Goal: Information Seeking & Learning: Understand process/instructions

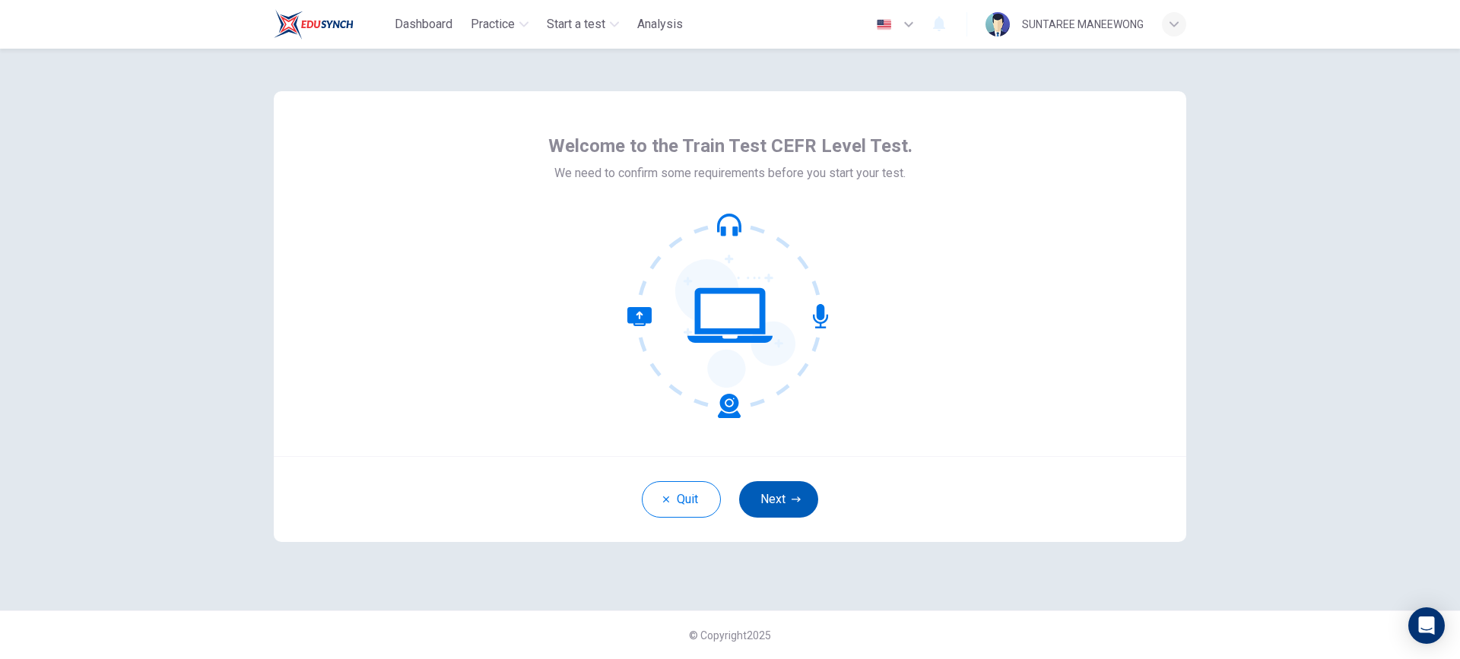
click at [789, 490] on button "Next" at bounding box center [778, 499] width 79 height 36
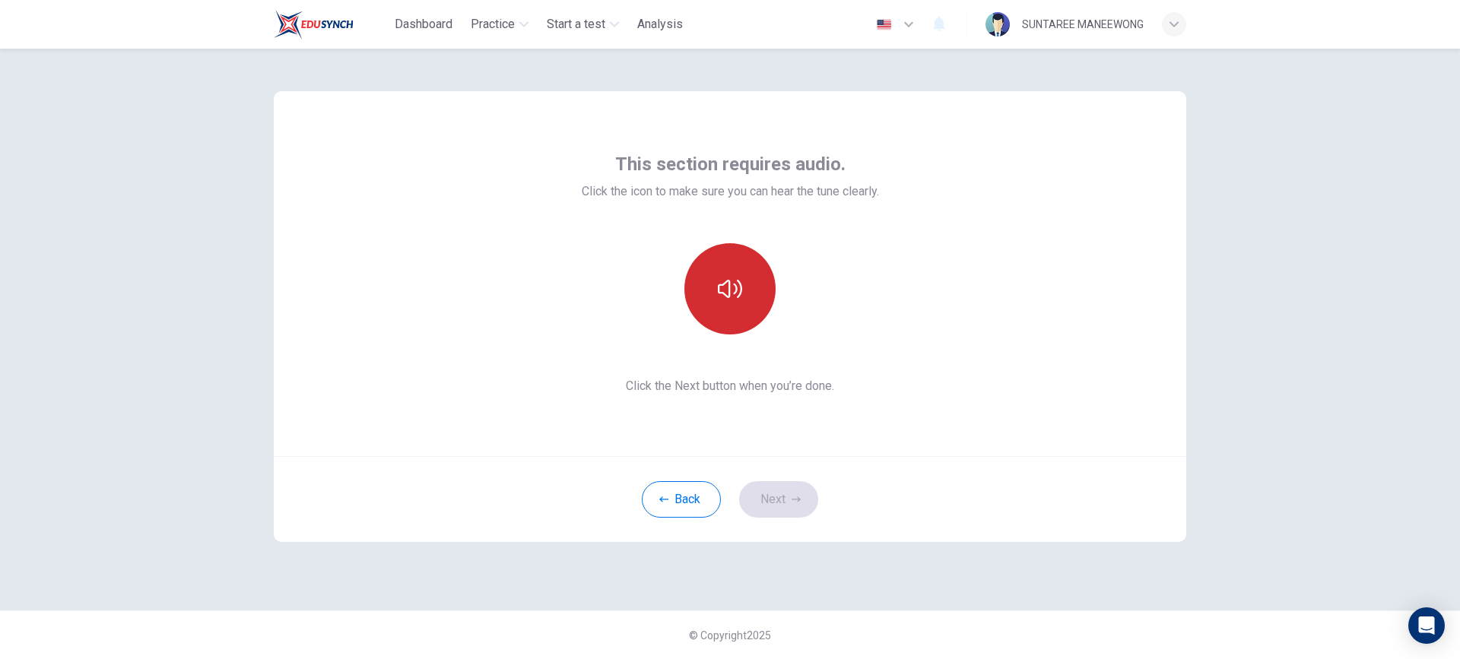
click at [740, 309] on button "button" at bounding box center [729, 288] width 91 height 91
click at [765, 501] on button "Next" at bounding box center [778, 499] width 79 height 36
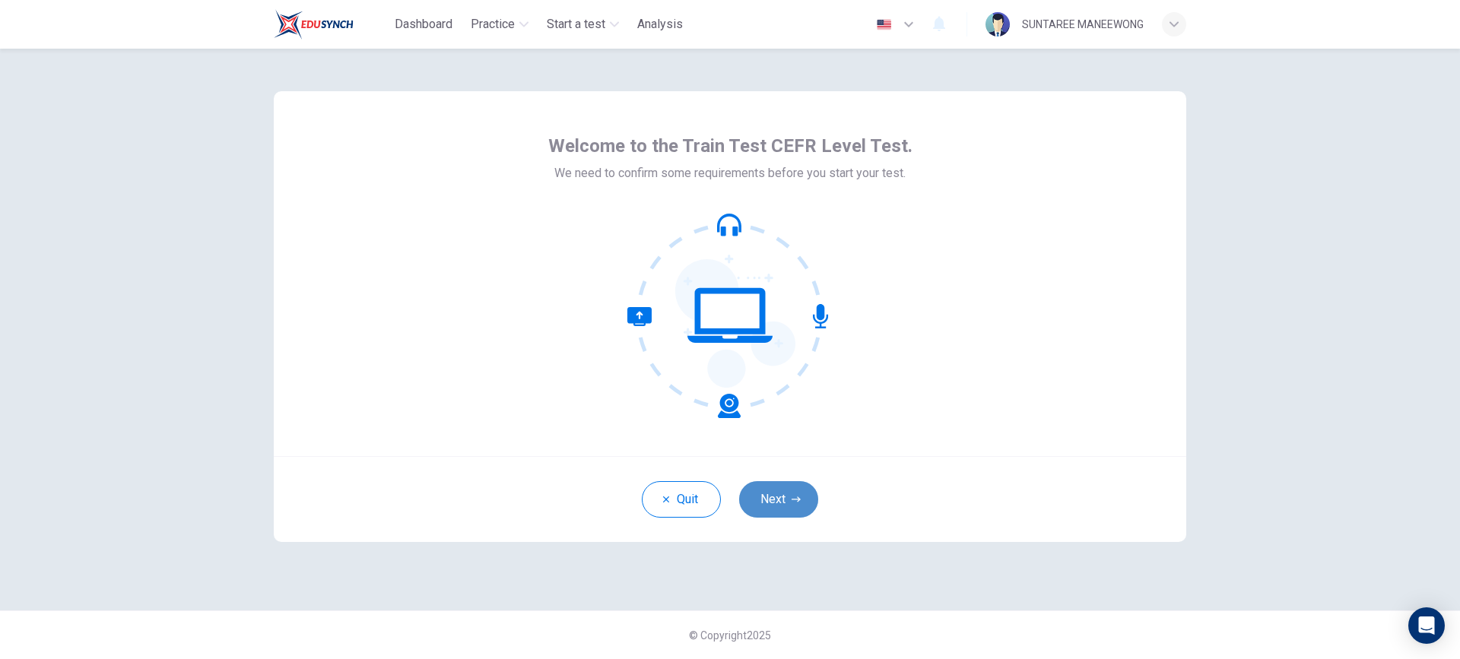
click at [785, 501] on button "Next" at bounding box center [778, 499] width 79 height 36
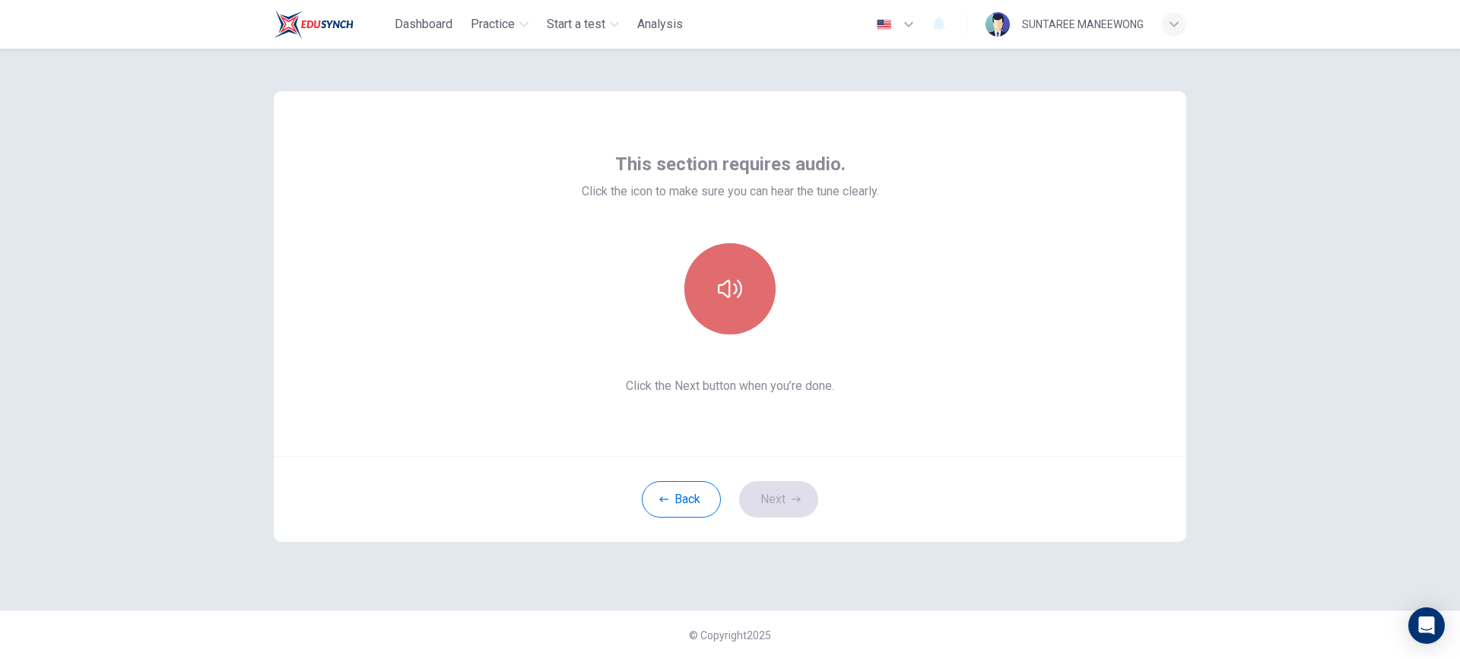
click at [718, 306] on button "button" at bounding box center [729, 288] width 91 height 91
click at [785, 503] on button "Next" at bounding box center [778, 499] width 79 height 36
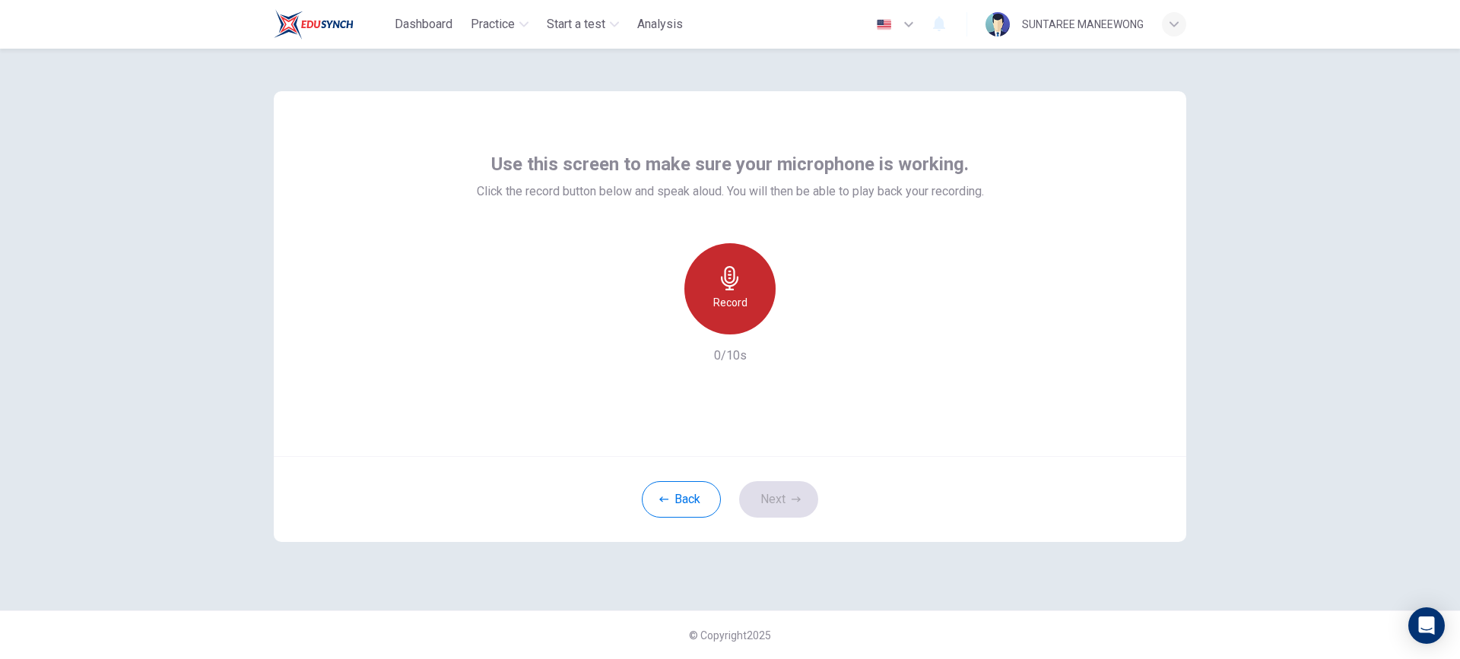
click at [722, 294] on h6 "Record" at bounding box center [730, 303] width 34 height 18
click at [779, 497] on button "Next" at bounding box center [778, 499] width 79 height 36
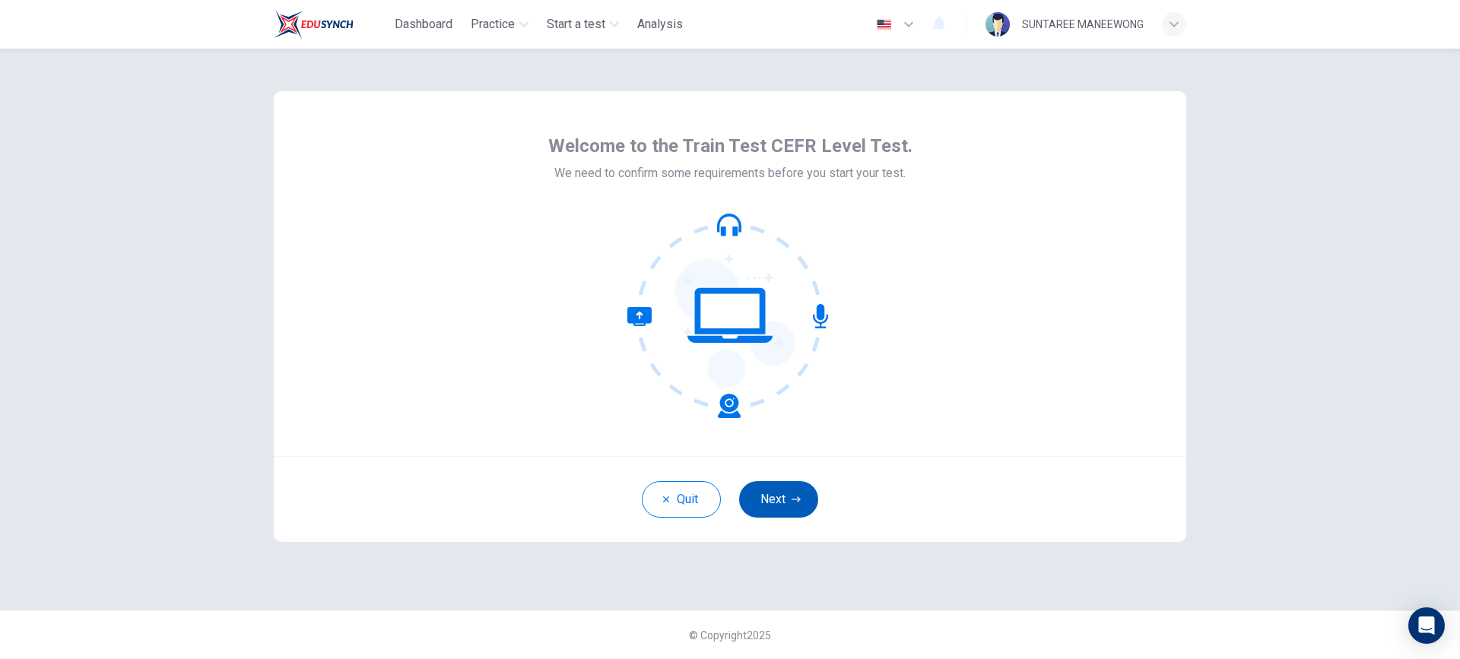
click at [784, 506] on button "Next" at bounding box center [778, 499] width 79 height 36
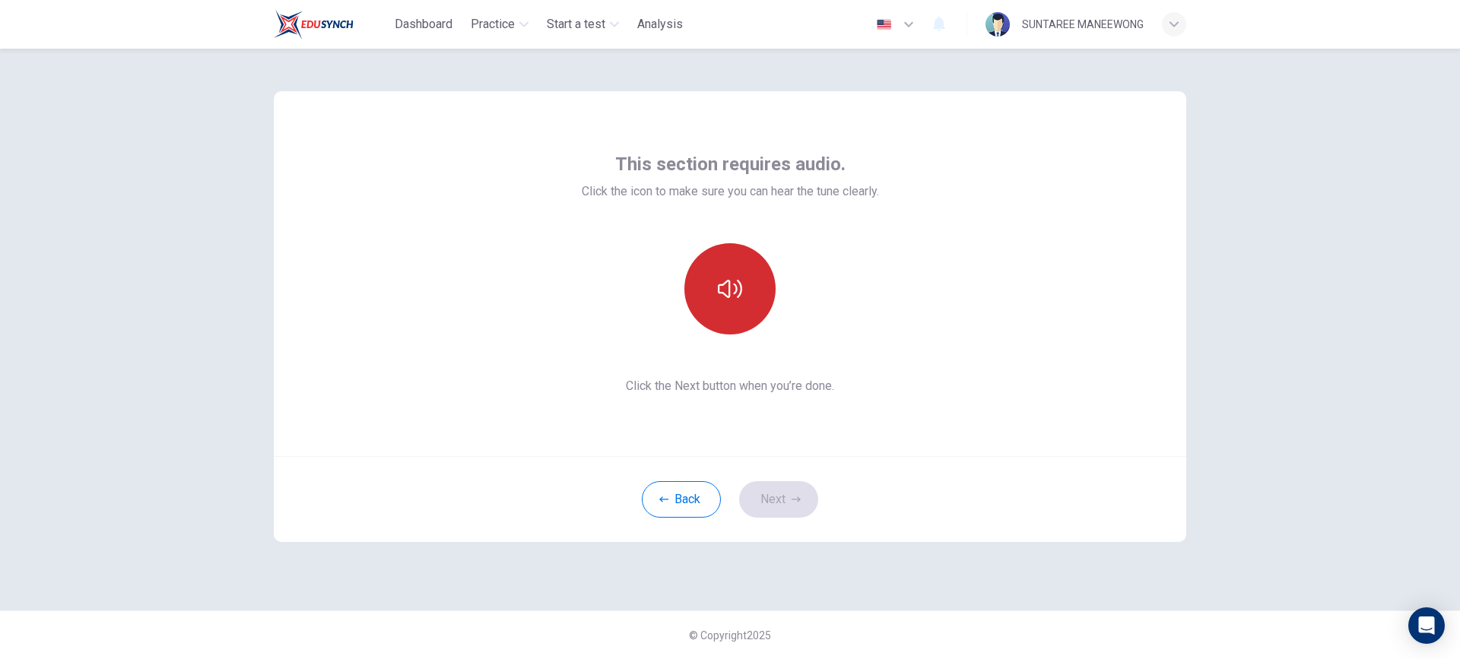
click at [746, 321] on button "button" at bounding box center [729, 288] width 91 height 91
click at [746, 306] on button "button" at bounding box center [729, 288] width 91 height 91
click at [789, 497] on button "Next" at bounding box center [778, 499] width 79 height 36
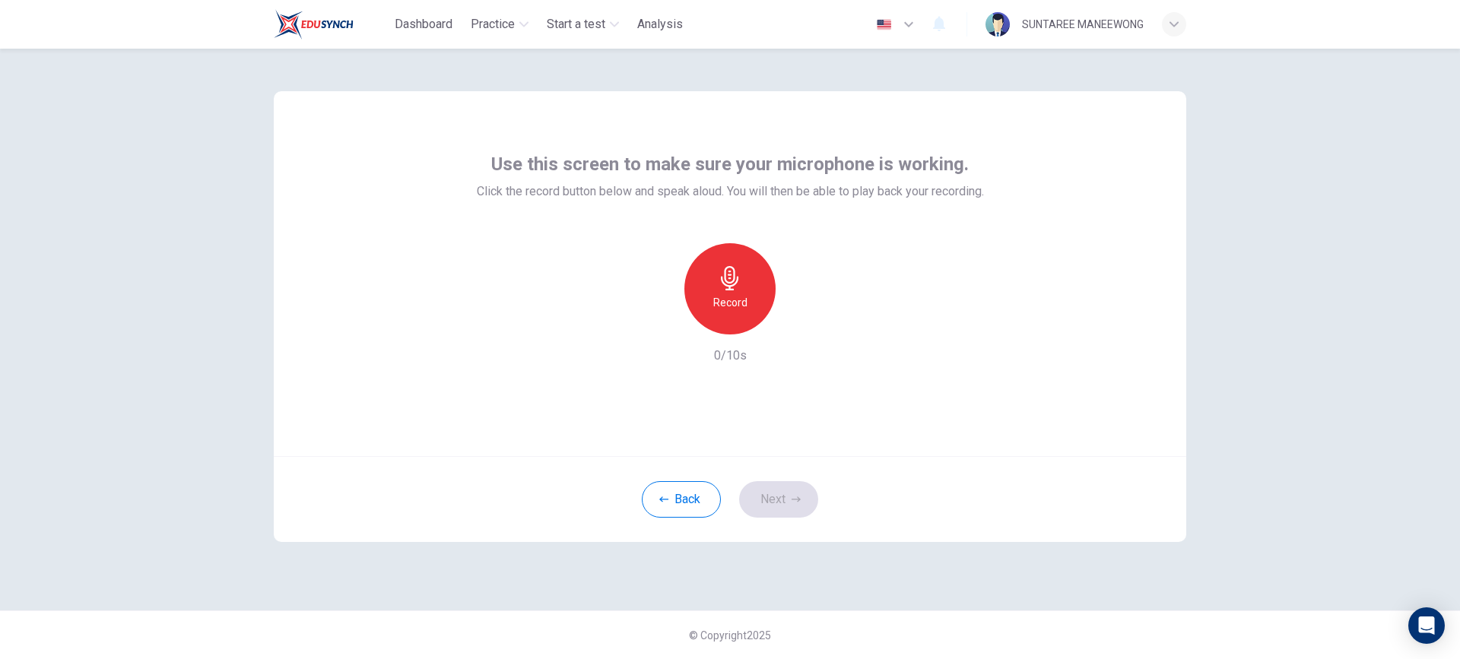
click at [740, 318] on div "Record" at bounding box center [729, 288] width 91 height 91
click at [735, 306] on h6 "Stop" at bounding box center [730, 303] width 23 height 18
click at [803, 325] on icon "button" at bounding box center [799, 322] width 15 height 15
click at [779, 497] on button "Next" at bounding box center [778, 499] width 79 height 36
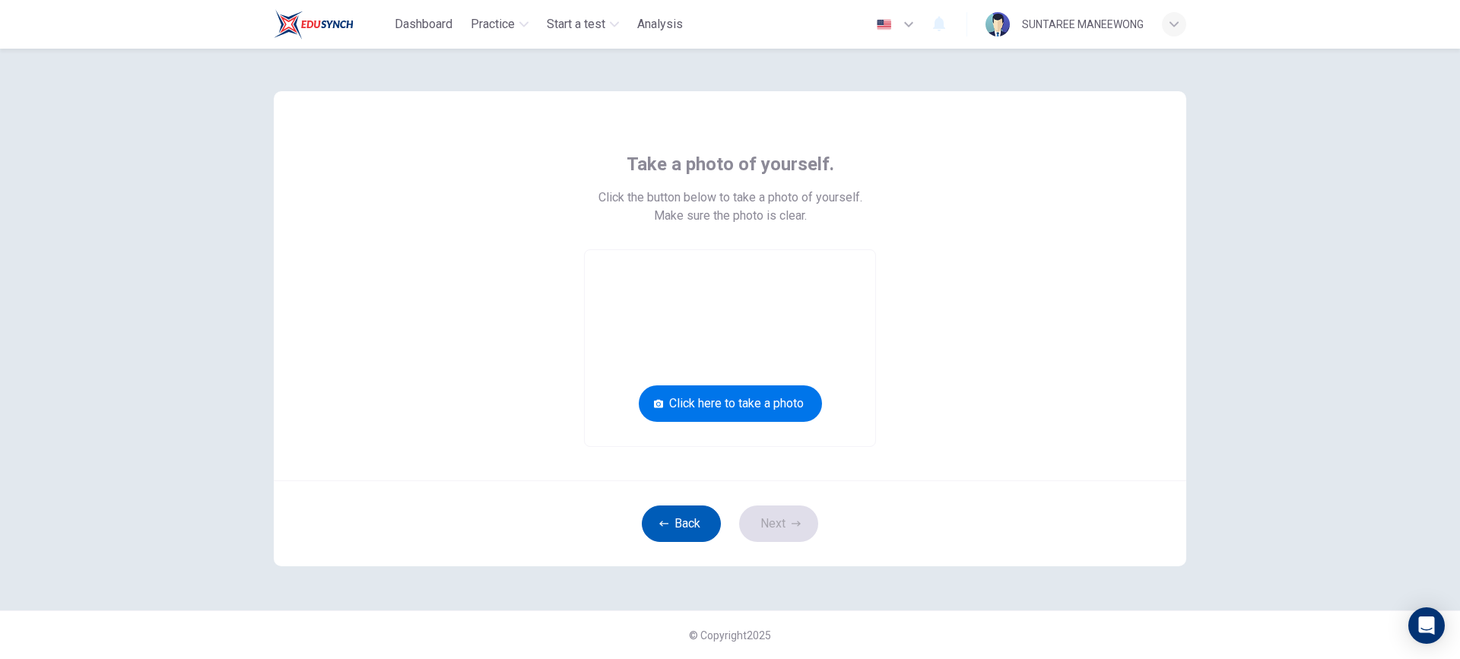
click at [685, 532] on button "Back" at bounding box center [681, 524] width 79 height 36
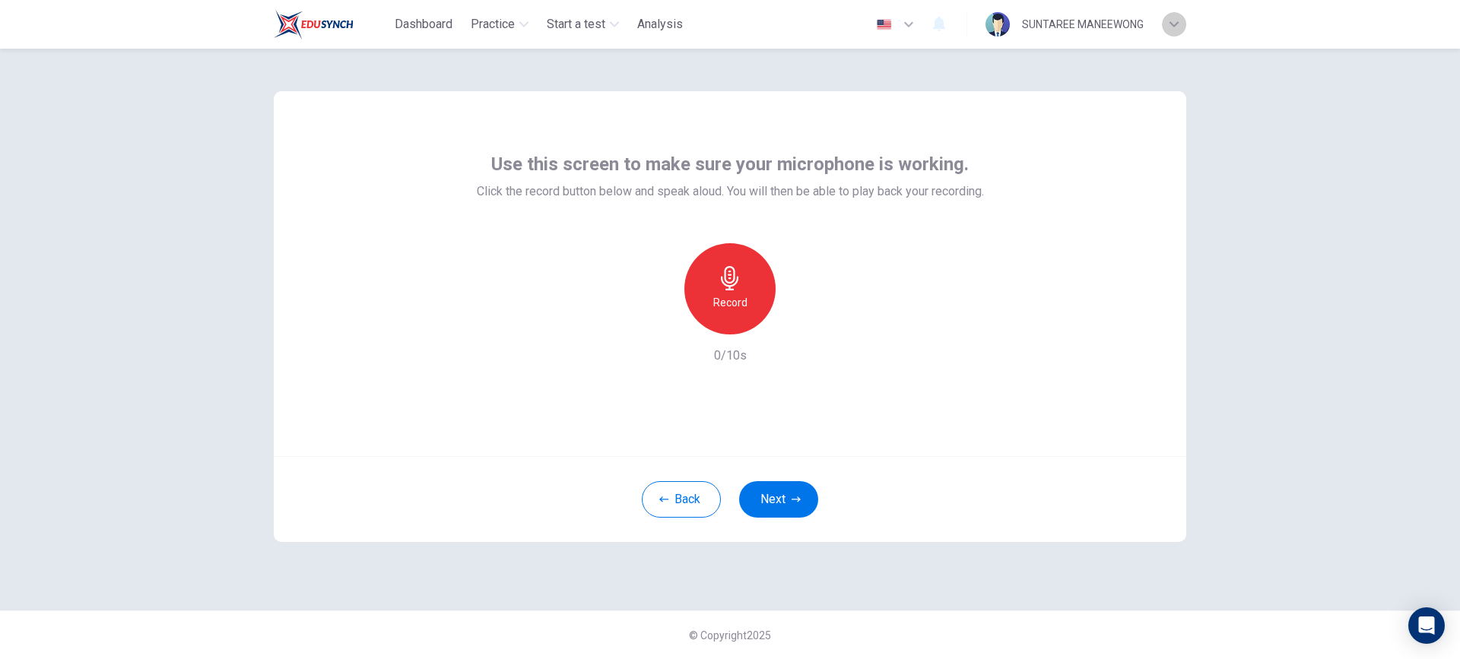
click at [1177, 27] on icon "button" at bounding box center [1174, 24] width 9 height 9
